Goal: Contribute content

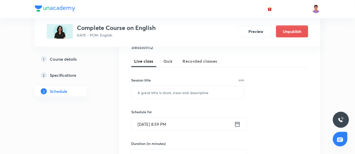
scroll to position [106, 0]
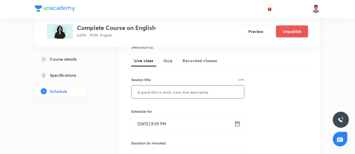
click at [157, 89] on input "text" at bounding box center [188, 92] width 113 height 13
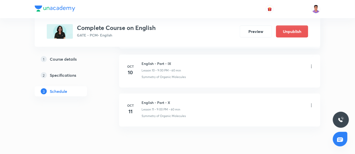
scroll to position [634, 0]
drag, startPoint x: 141, startPoint y: 61, endPoint x: 186, endPoint y: 61, distance: 44.3
click at [186, 61] on div "English - Part - IX Lesson 10 • 9:00 PM • 60 min" at bounding box center [228, 67] width 173 height 12
copy h6 "English - Part - IX"
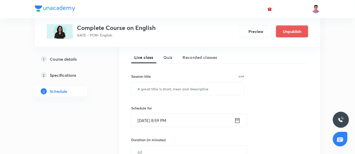
scroll to position [108, 0]
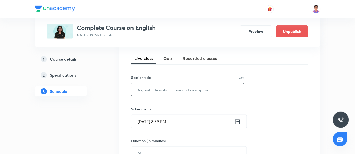
click at [169, 91] on input "text" at bounding box center [188, 89] width 113 height 13
paste input "English - Part - IX"
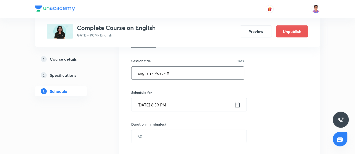
scroll to position [123, 0]
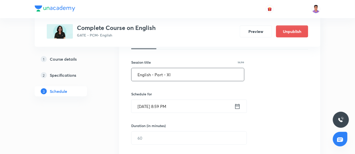
type input "English - Part - XI"
click at [142, 105] on input "[DATE] 8:59 PM" at bounding box center [183, 106] width 103 height 13
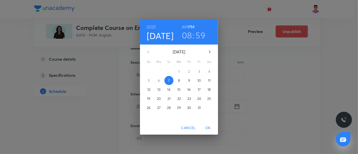
click at [191, 82] on span "9" at bounding box center [188, 80] width 9 height 5
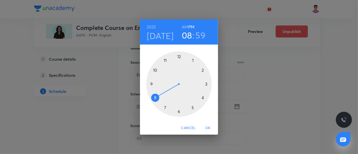
click at [208, 127] on span "OK" at bounding box center [208, 128] width 12 height 6
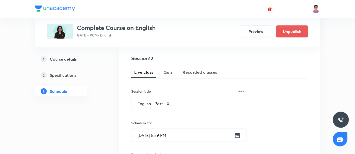
scroll to position [94, 0]
click at [163, 131] on input "[DATE] 8:59 PM" at bounding box center [183, 135] width 103 height 13
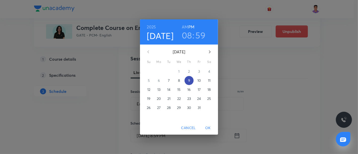
click at [189, 81] on p "9" at bounding box center [189, 80] width 2 height 5
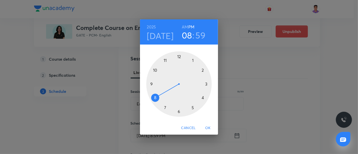
click at [153, 83] on div at bounding box center [178, 83] width 65 height 65
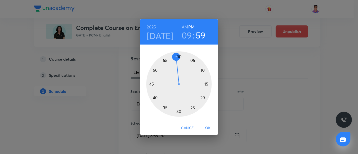
click at [180, 56] on div at bounding box center [178, 83] width 65 height 65
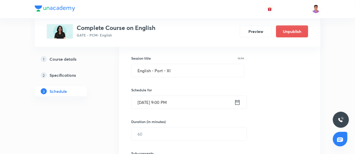
scroll to position [129, 0]
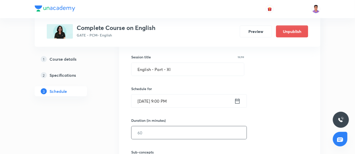
click at [160, 131] on input "text" at bounding box center [189, 132] width 115 height 13
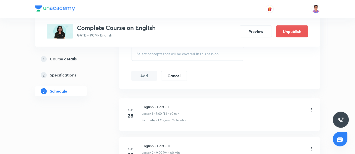
scroll to position [243, 0]
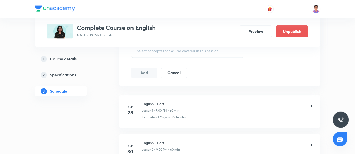
type input "60"
click at [158, 50] on span "Select concepts that wil be covered in this session" at bounding box center [178, 51] width 82 height 4
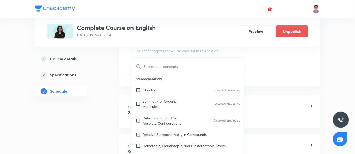
click at [159, 121] on p "Determination of Their Absolute Configurations" at bounding box center [168, 121] width 51 height 11
checkbox input "true"
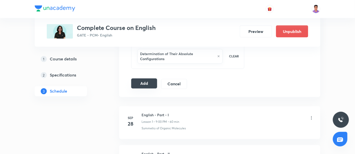
click at [148, 82] on button "Add" at bounding box center [144, 84] width 26 height 10
